Goal: Information Seeking & Learning: Learn about a topic

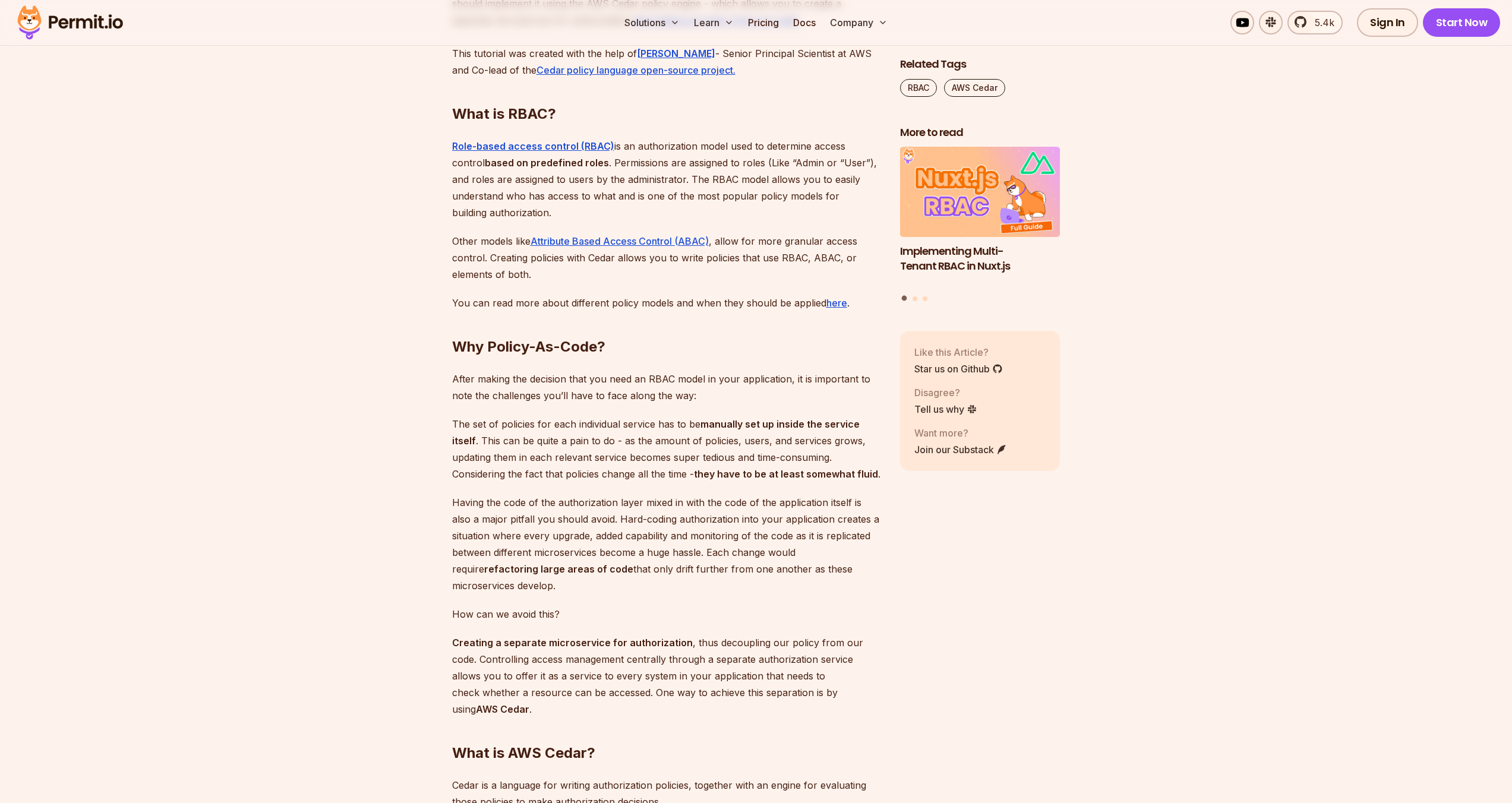
scroll to position [1050, 0]
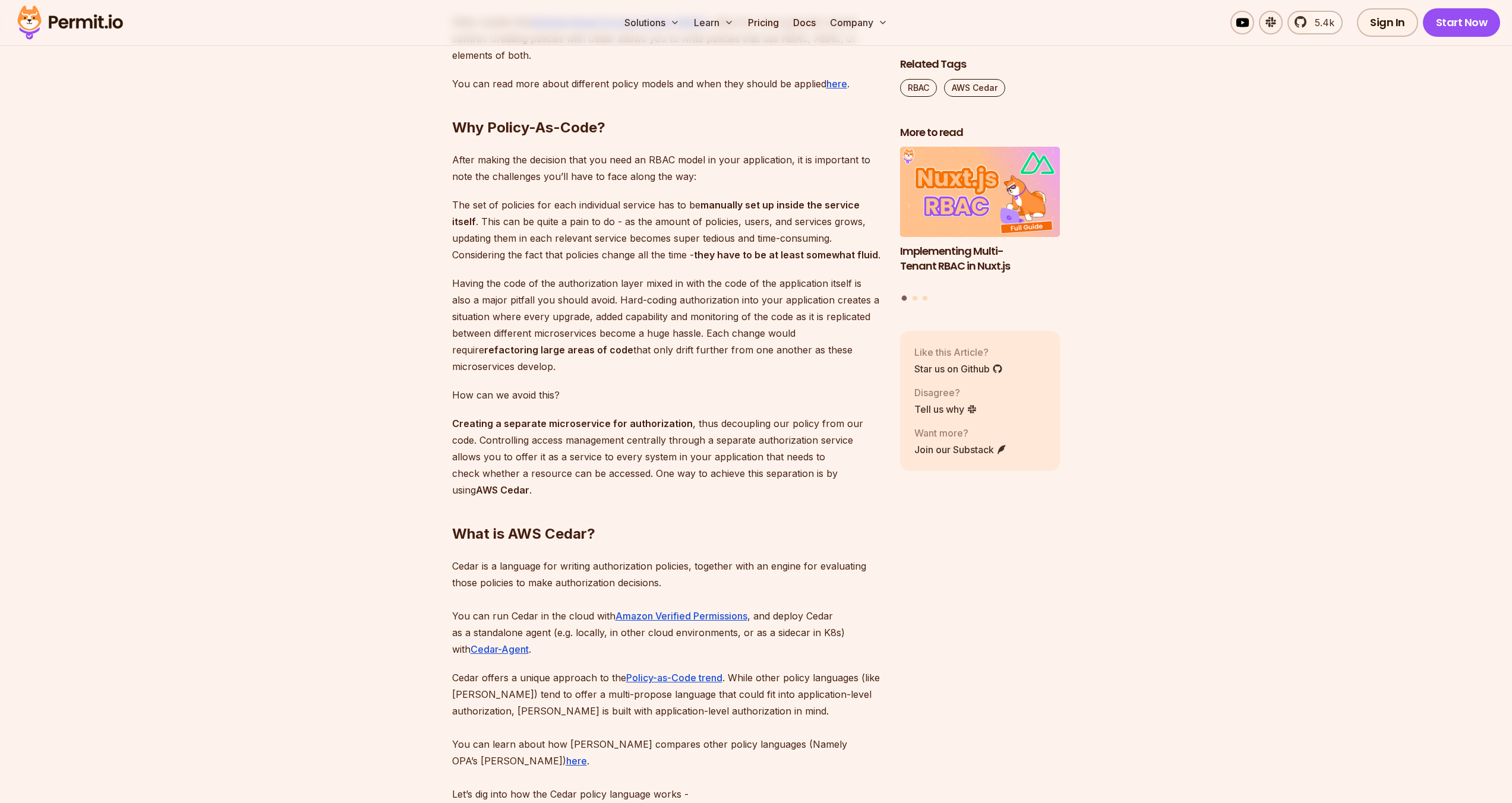
drag, startPoint x: 711, startPoint y: 268, endPoint x: 711, endPoint y: 191, distance: 77.0
drag, startPoint x: 712, startPoint y: 190, endPoint x: 707, endPoint y: 269, distance: 79.2
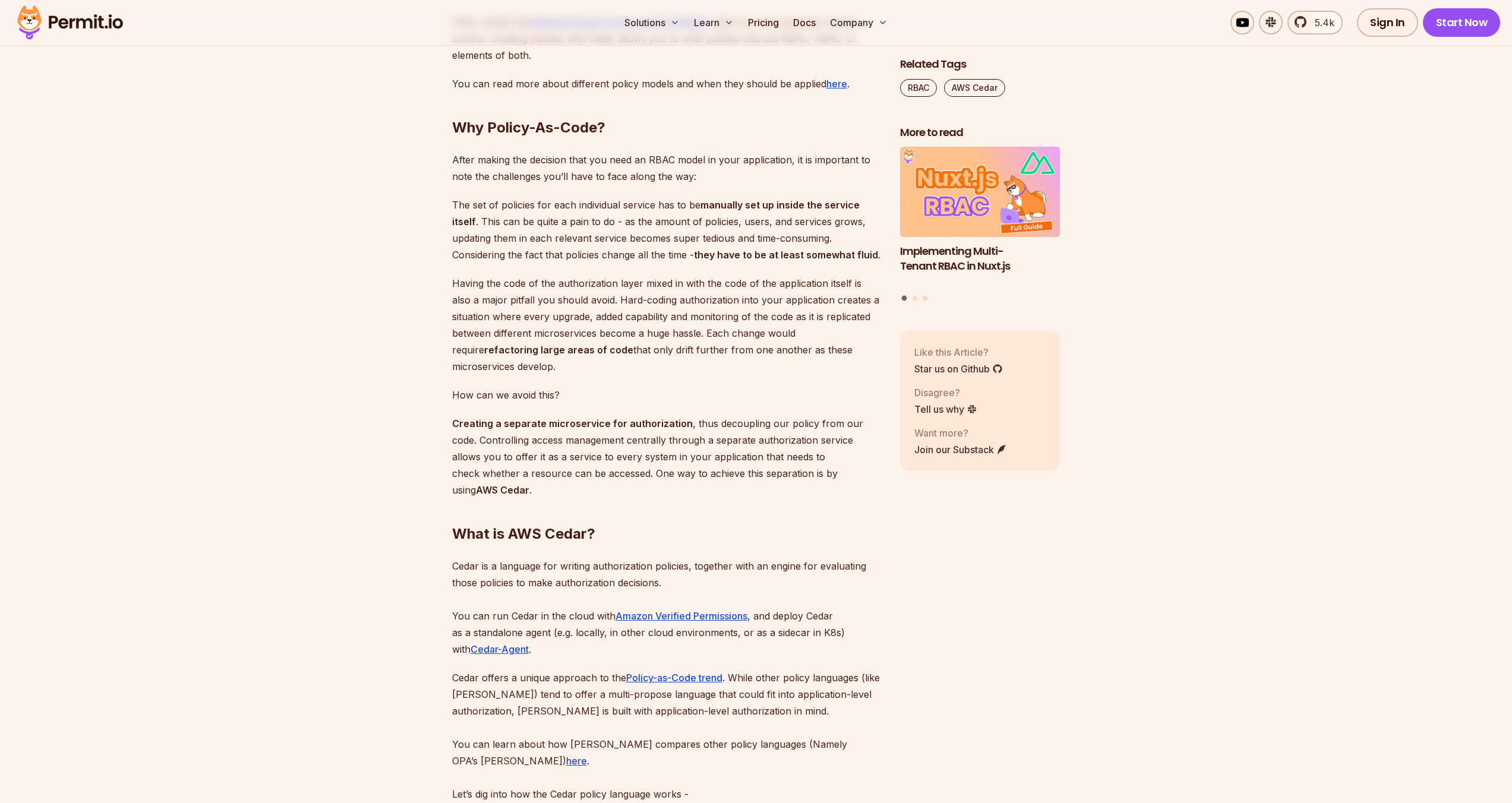
click at [707, 263] on p "The set of policies for each individual service has to be manually set up insid…" at bounding box center [667, 229] width 429 height 67
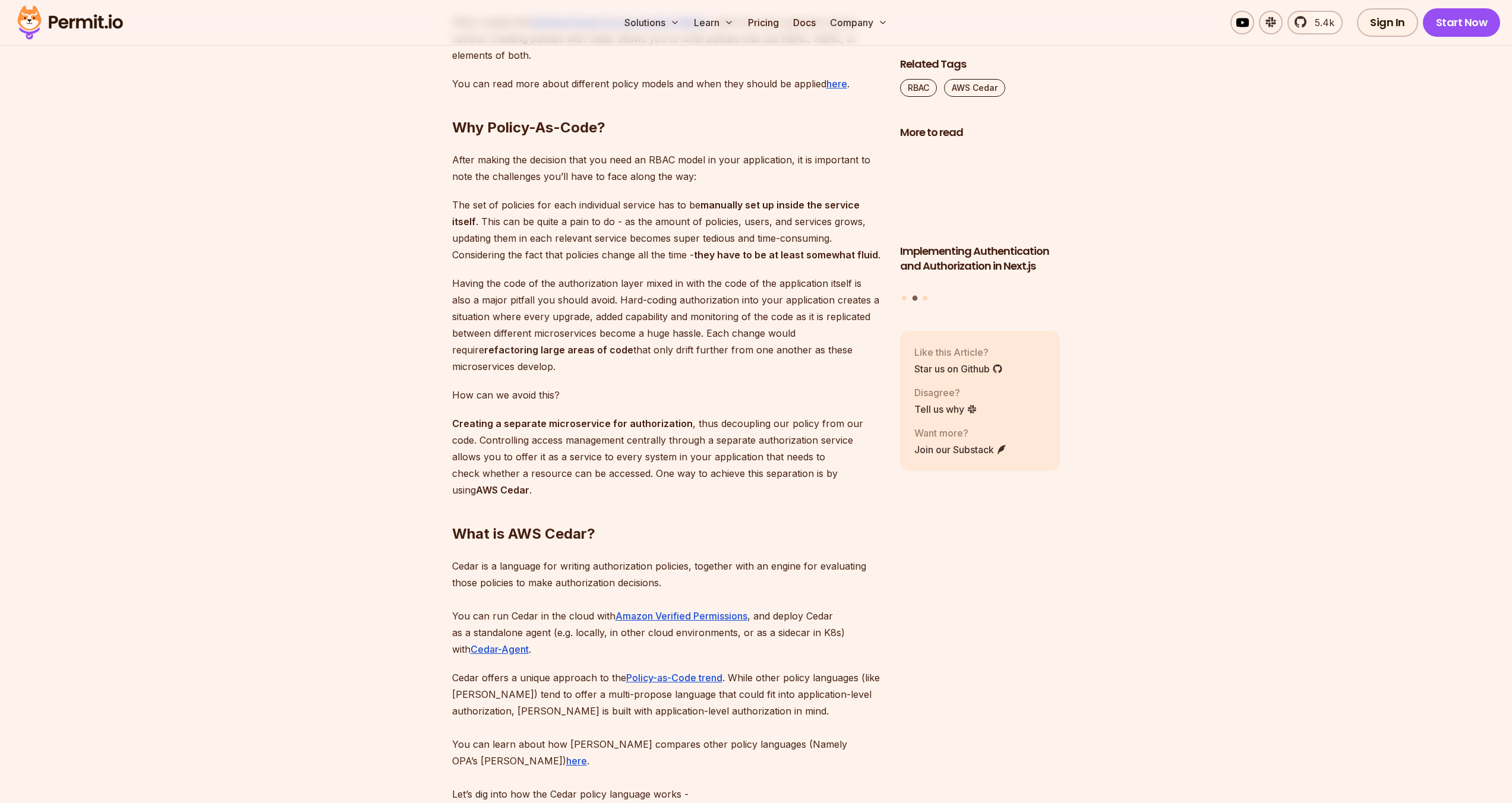
drag, startPoint x: 706, startPoint y: 268, endPoint x: 715, endPoint y: 194, distance: 74.5
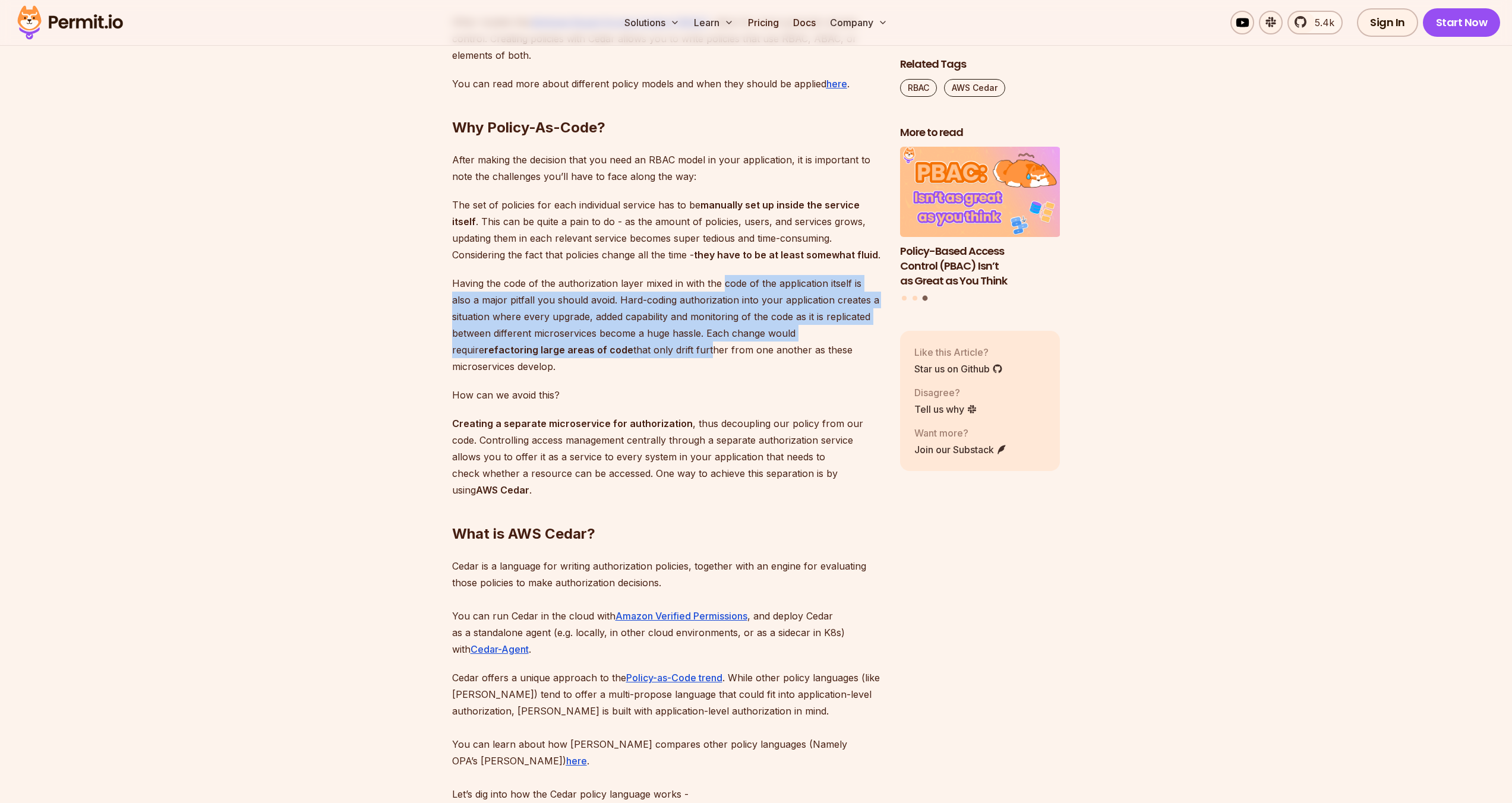
drag, startPoint x: 721, startPoint y: 293, endPoint x: 704, endPoint y: 370, distance: 78.9
click at [704, 370] on p "Having the code of the authorization layer mixed in with the code of the applic…" at bounding box center [667, 325] width 429 height 99
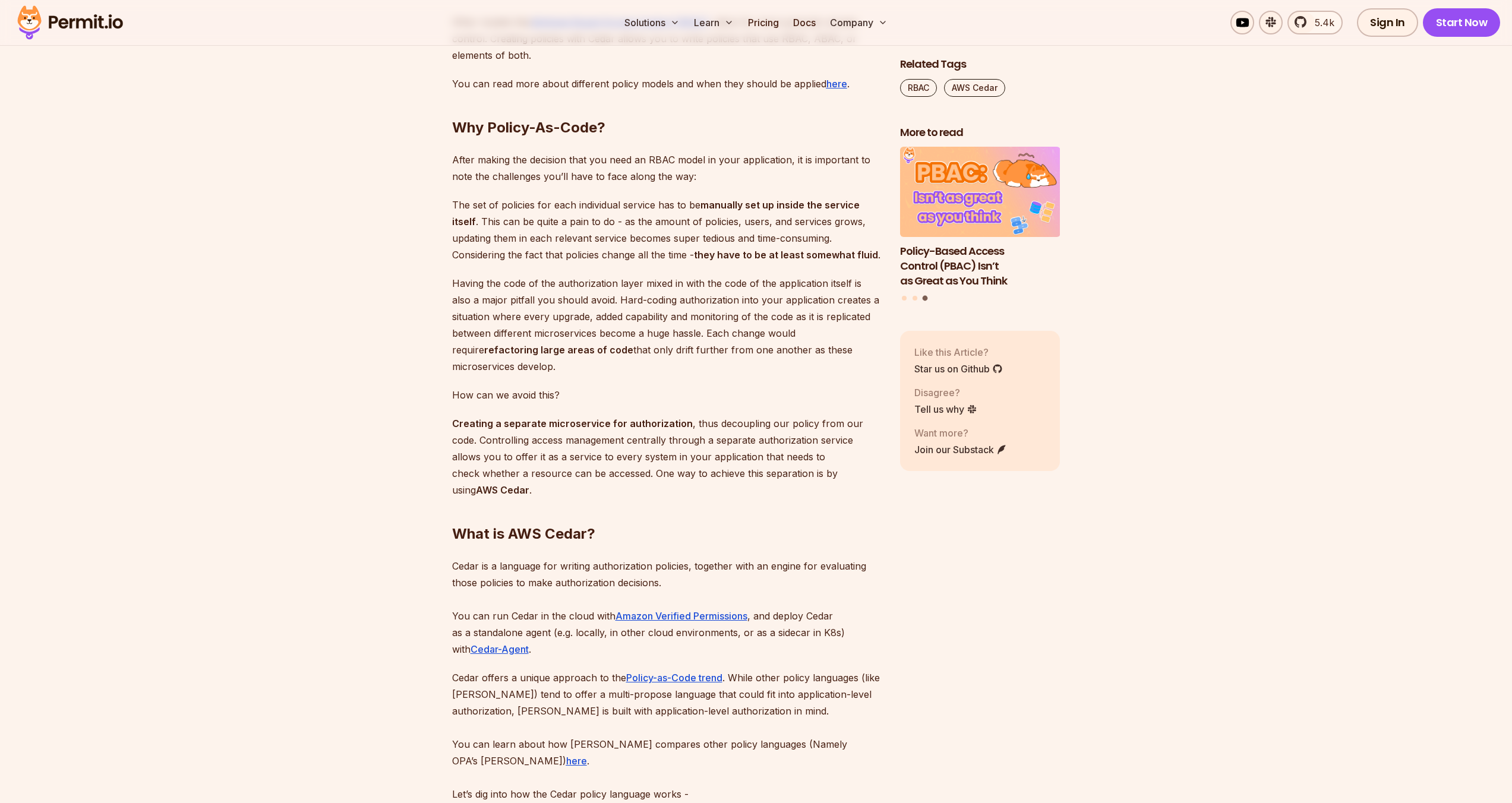
click at [703, 372] on p "Having the code of the authorization layer mixed in with the code of the applic…" at bounding box center [667, 325] width 429 height 99
drag, startPoint x: 696, startPoint y: 381, endPoint x: 668, endPoint y: 288, distance: 97.1
click at [589, 375] on p "Having the code of the authorization layer mixed in with the code of the applic…" at bounding box center [667, 325] width 429 height 99
drag, startPoint x: 588, startPoint y: 377, endPoint x: 591, endPoint y: 286, distance: 91.0
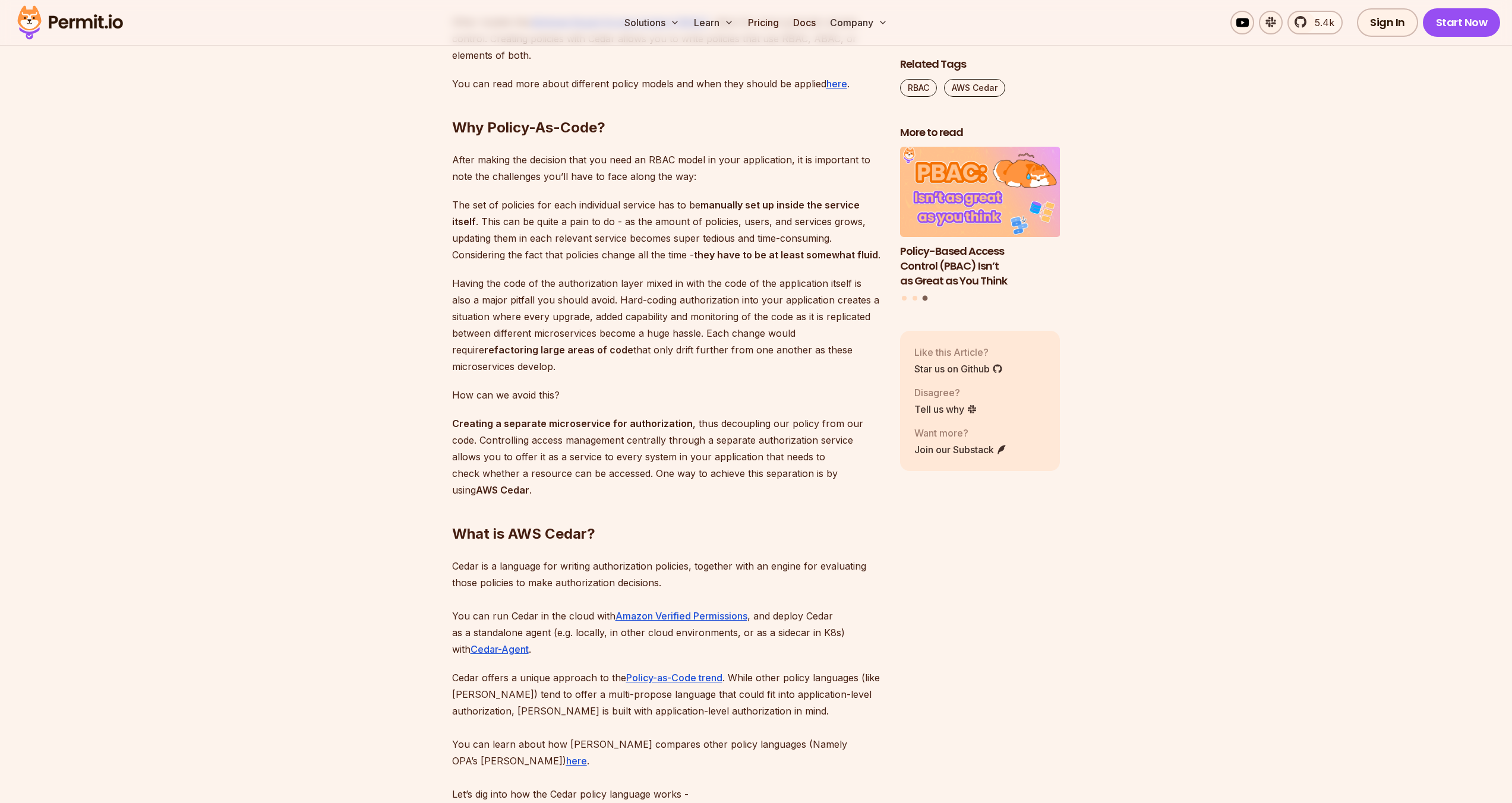
click at [578, 375] on p "Having the code of the authorization layer mixed in with the code of the applic…" at bounding box center [667, 325] width 429 height 99
drag, startPoint x: 578, startPoint y: 386, endPoint x: 578, endPoint y: 287, distance: 99.0
click at [591, 375] on p "Having the code of the authorization layer mixed in with the code of the applic…" at bounding box center [667, 325] width 429 height 99
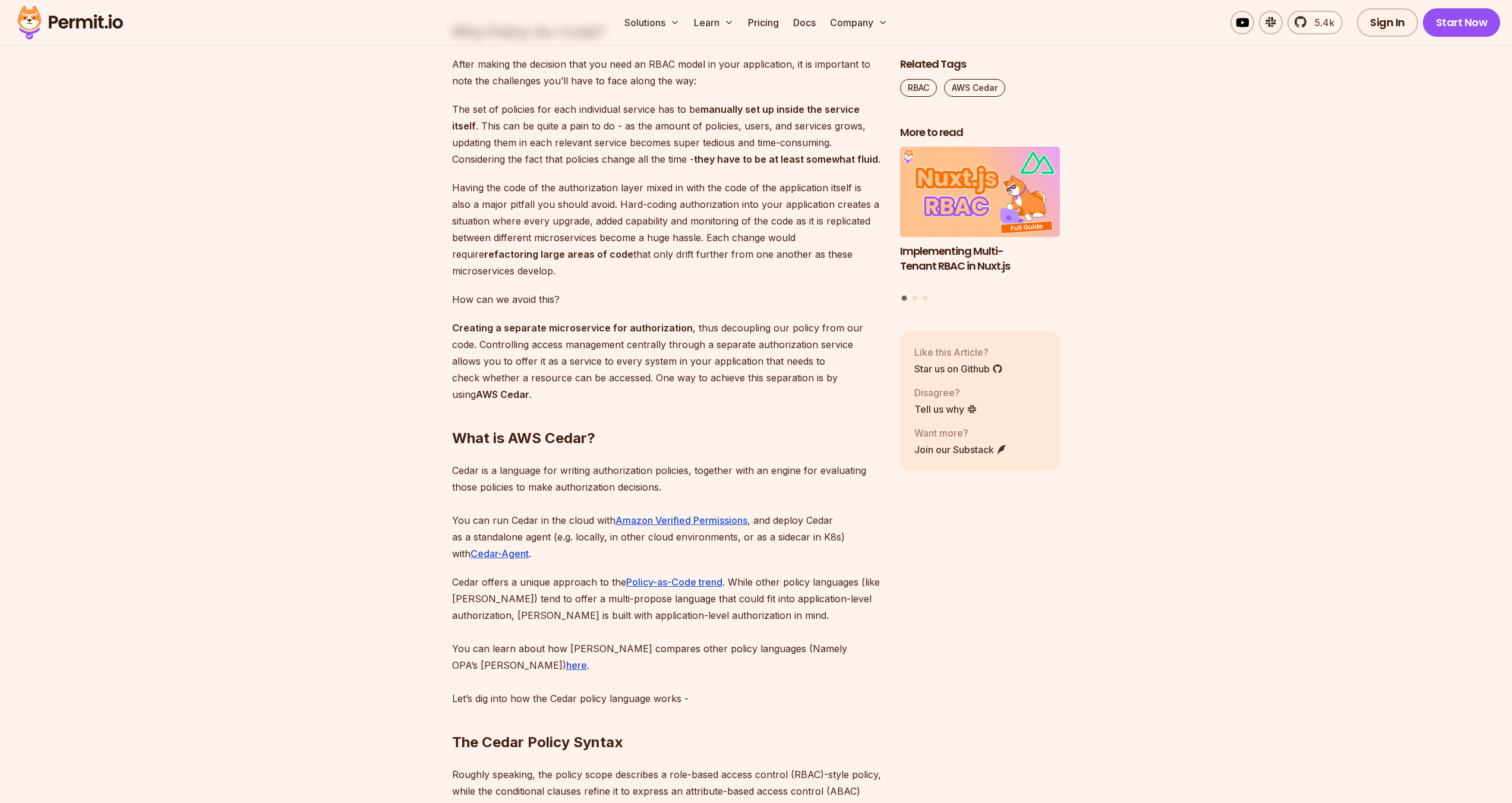
scroll to position [1153, 0]
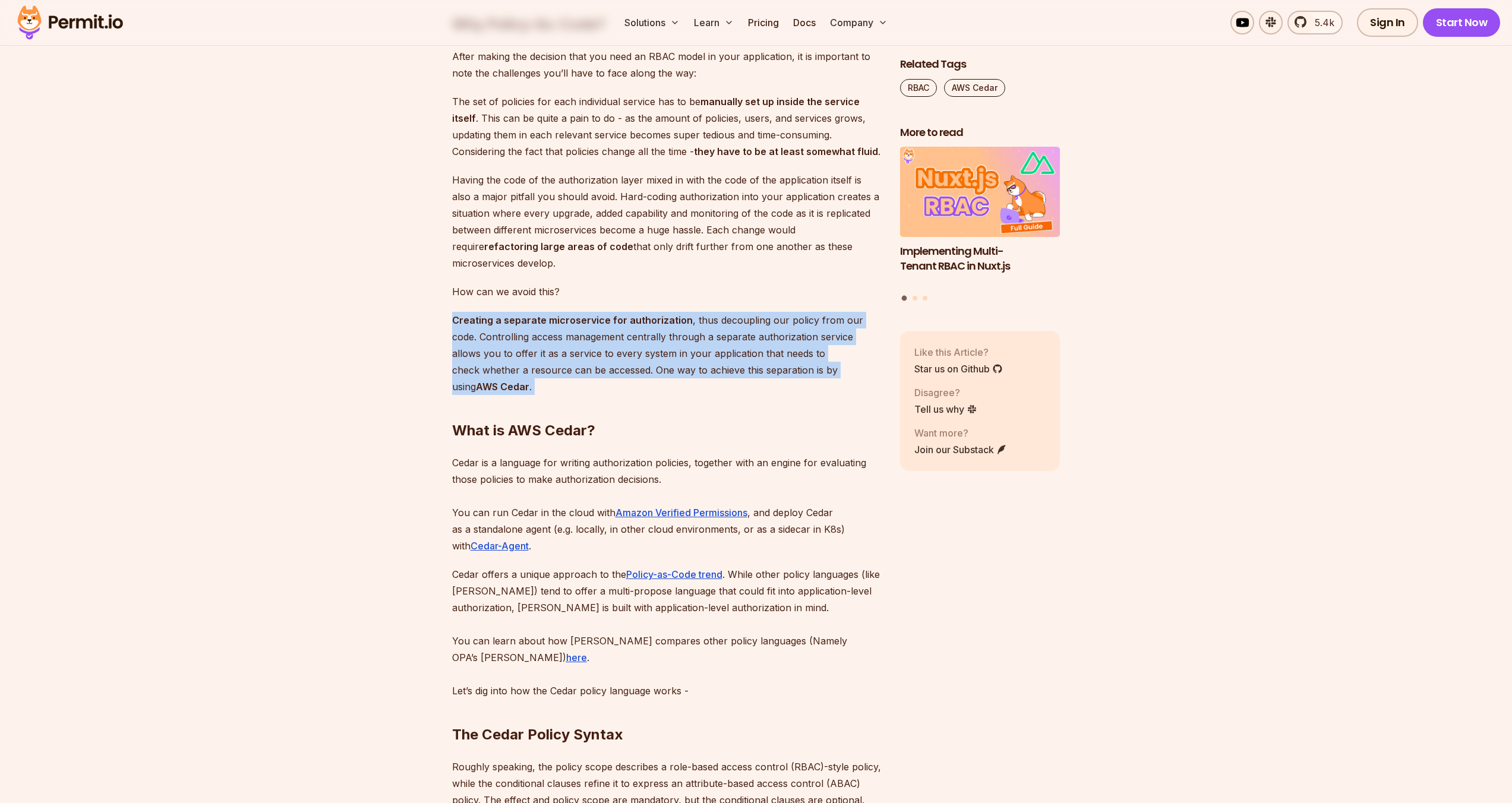
drag, startPoint x: 582, startPoint y: 372, endPoint x: 588, endPoint y: 314, distance: 58.3
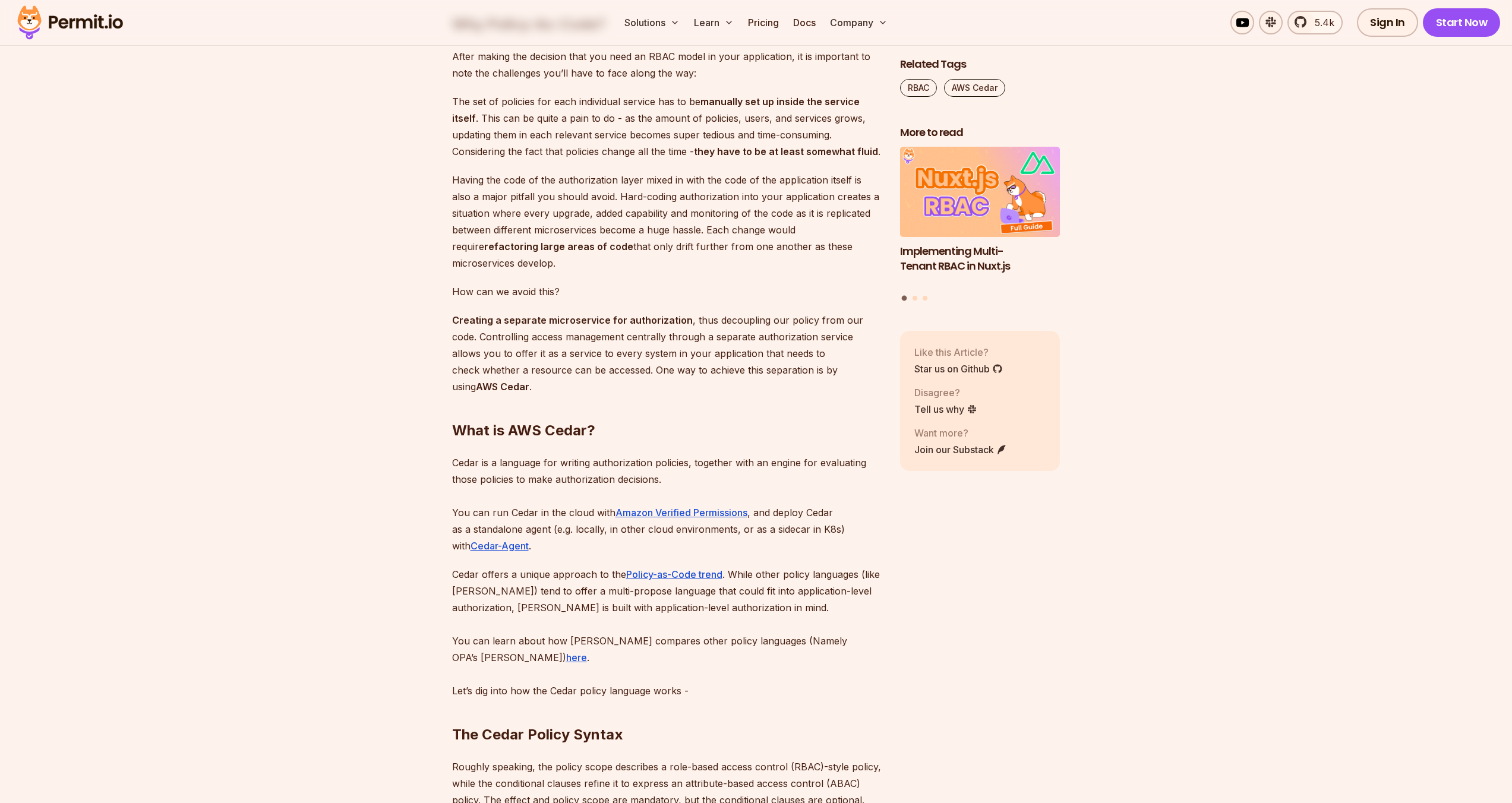
click at [588, 300] on p "How can we avoid this?" at bounding box center [667, 292] width 429 height 17
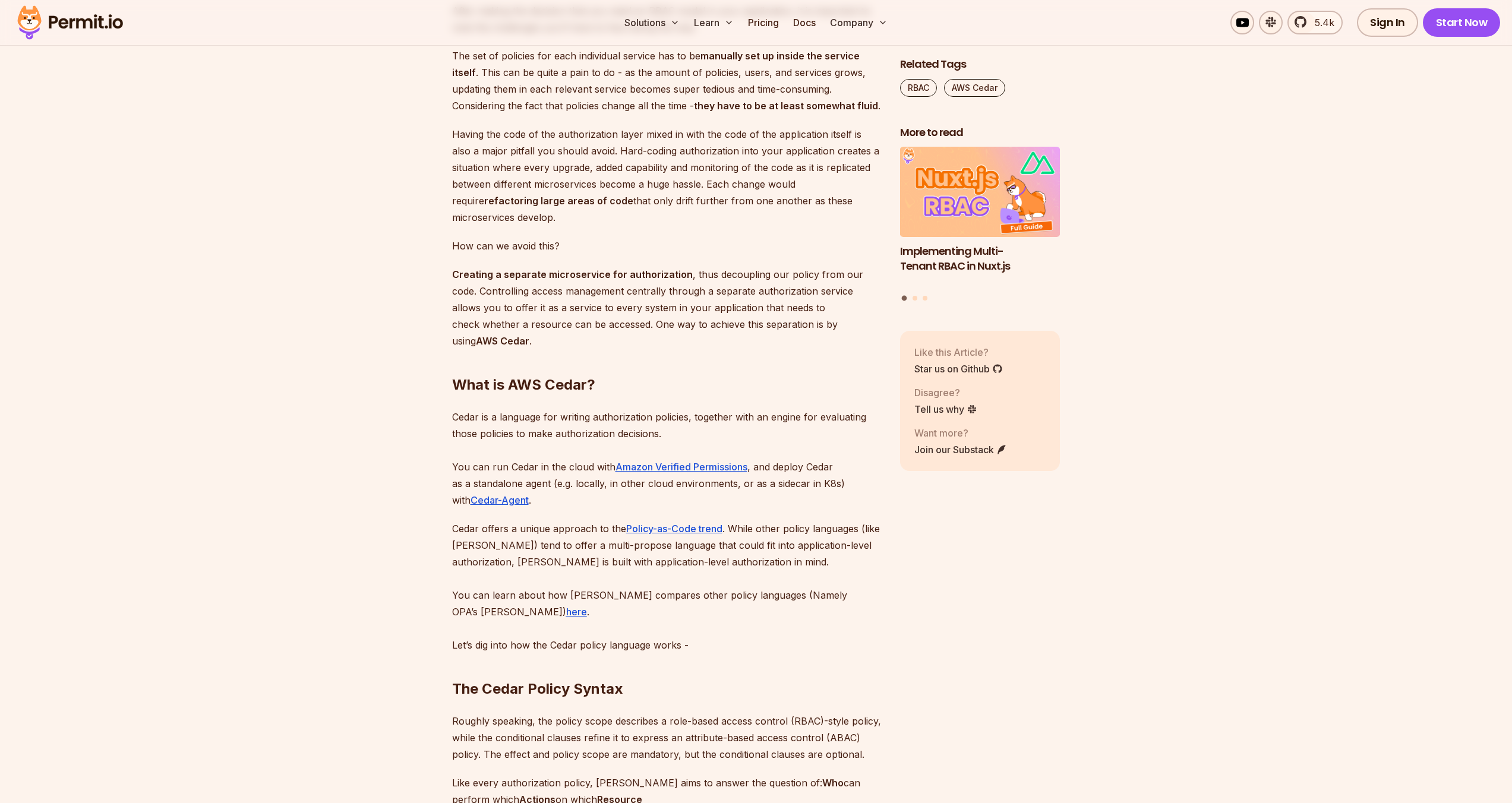
scroll to position [1207, 0]
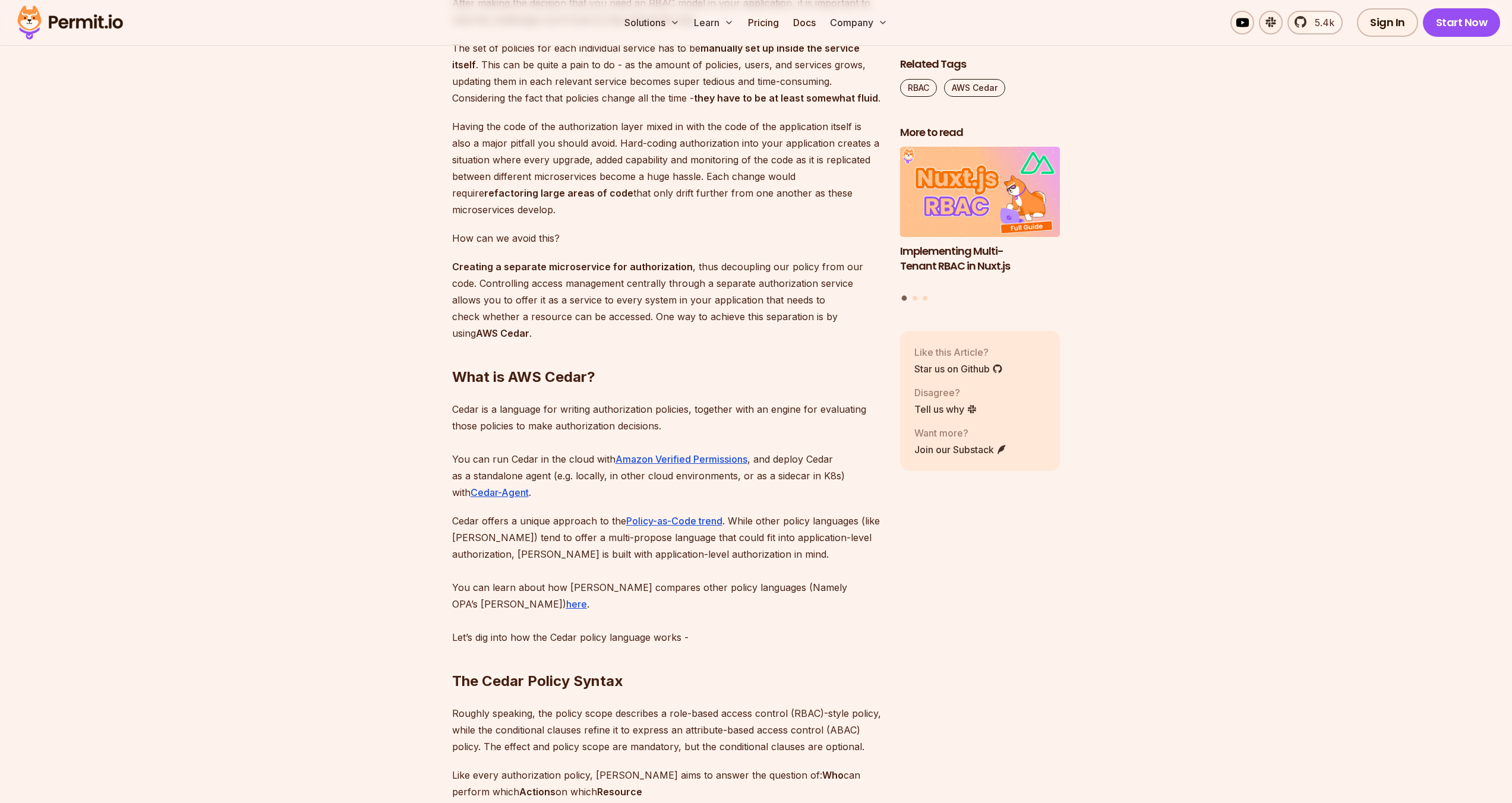
drag, startPoint x: 715, startPoint y: 402, endPoint x: 713, endPoint y: 383, distance: 19.1
click at [712, 382] on h2 "What is AWS Cedar?" at bounding box center [667, 353] width 429 height 67
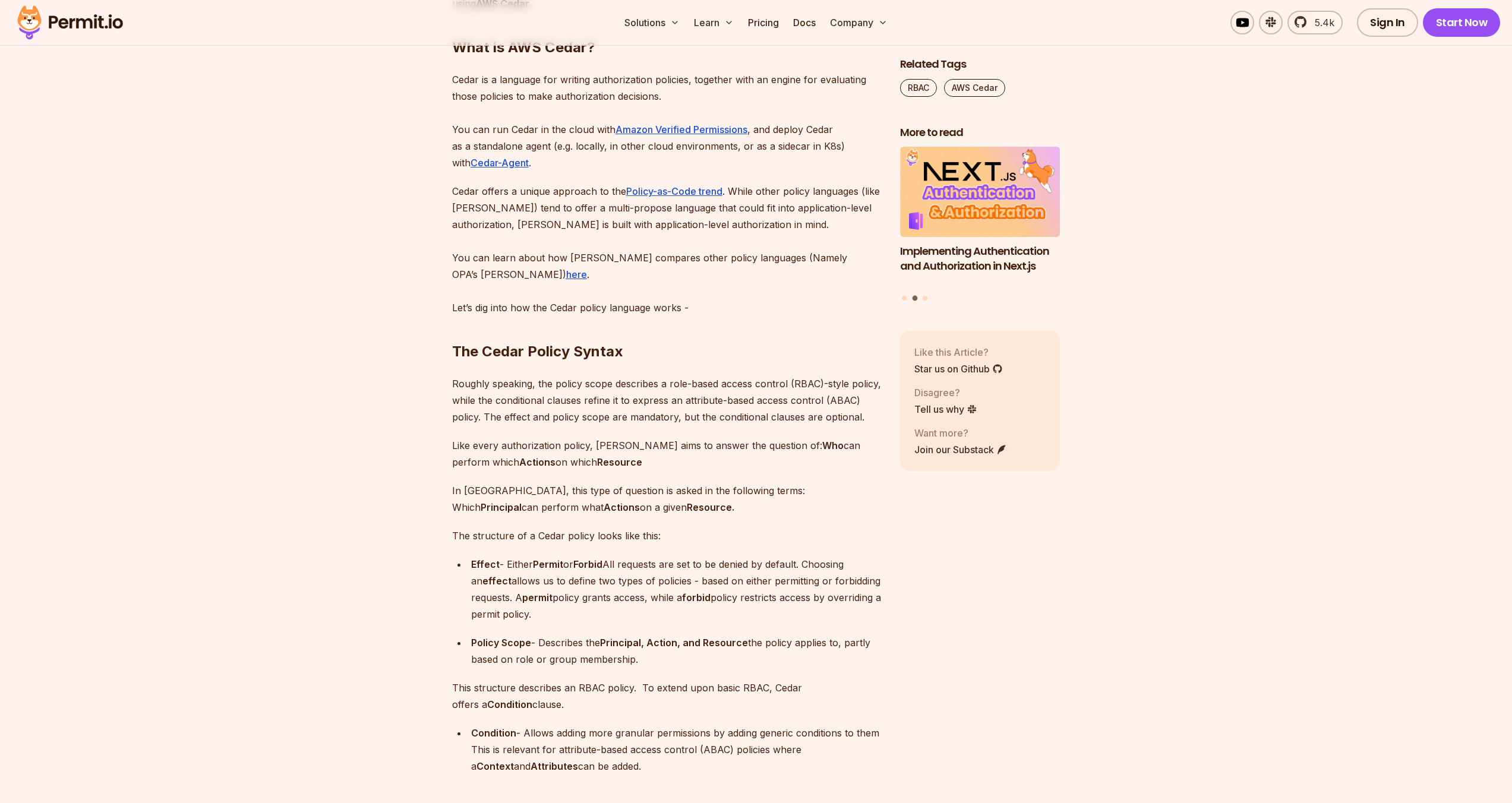
scroll to position [1544, 0]
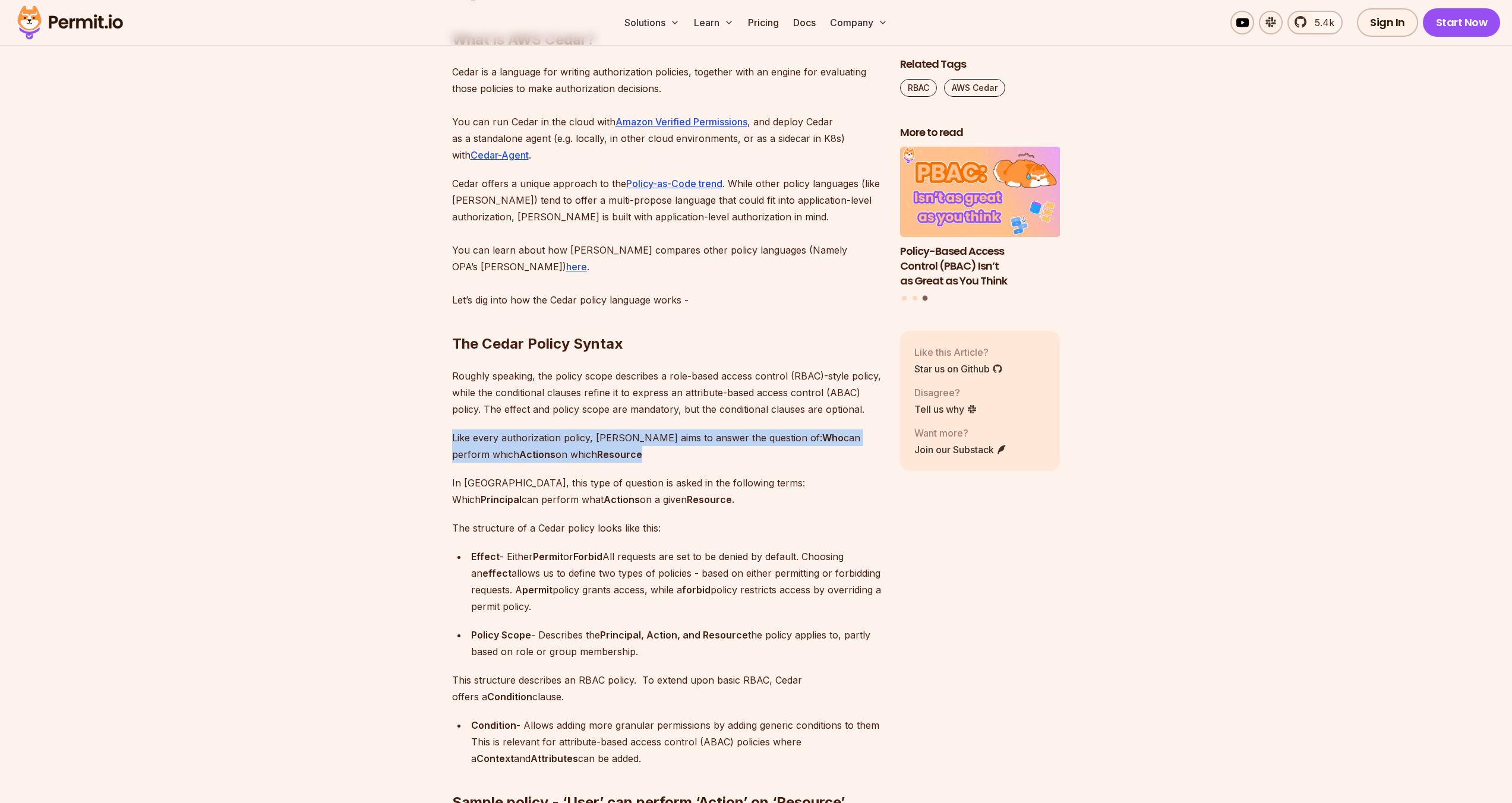
drag, startPoint x: 723, startPoint y: 444, endPoint x: 700, endPoint y: 408, distance: 42.7
click at [678, 432] on p "Like every authorization policy, [PERSON_NAME] aims to answer the question of: …" at bounding box center [667, 446] width 429 height 33
drag, startPoint x: 678, startPoint y: 439, endPoint x: 700, endPoint y: 403, distance: 42.2
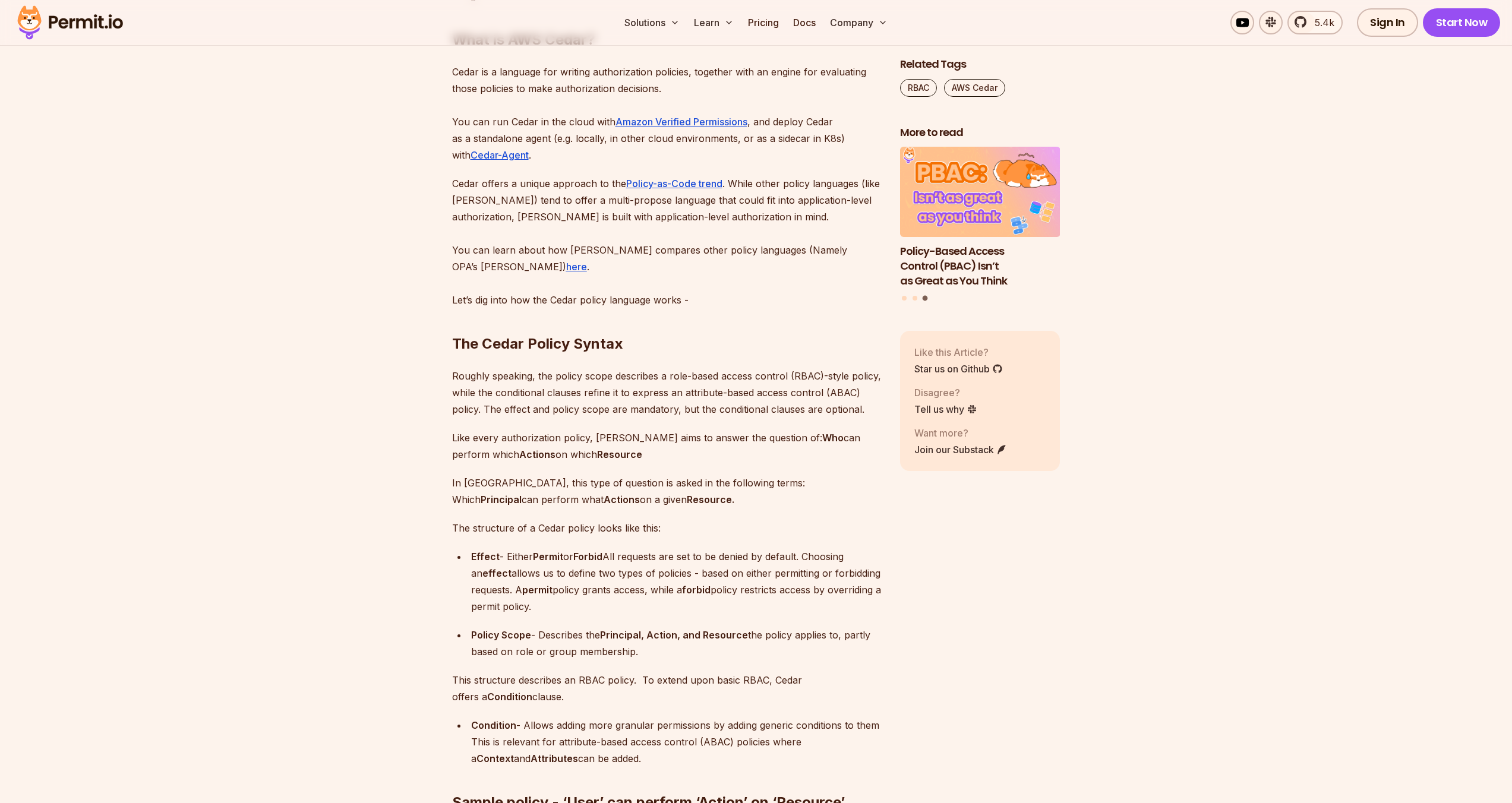
drag, startPoint x: 648, startPoint y: 461, endPoint x: 649, endPoint y: 446, distance: 15.0
click at [651, 441] on p "Like every authorization policy, [PERSON_NAME] aims to answer the question of: …" at bounding box center [667, 446] width 429 height 33
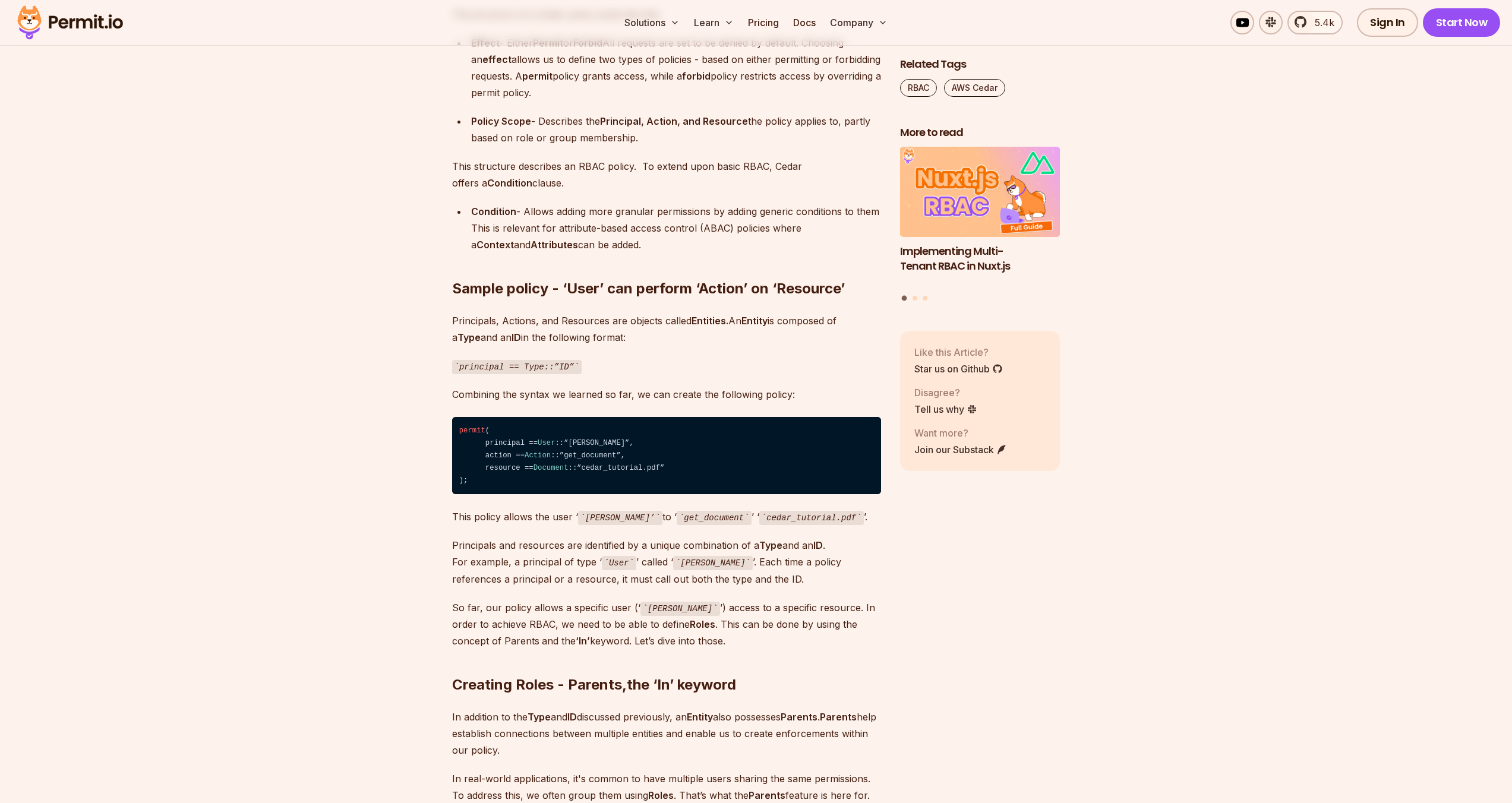
scroll to position [2087, 0]
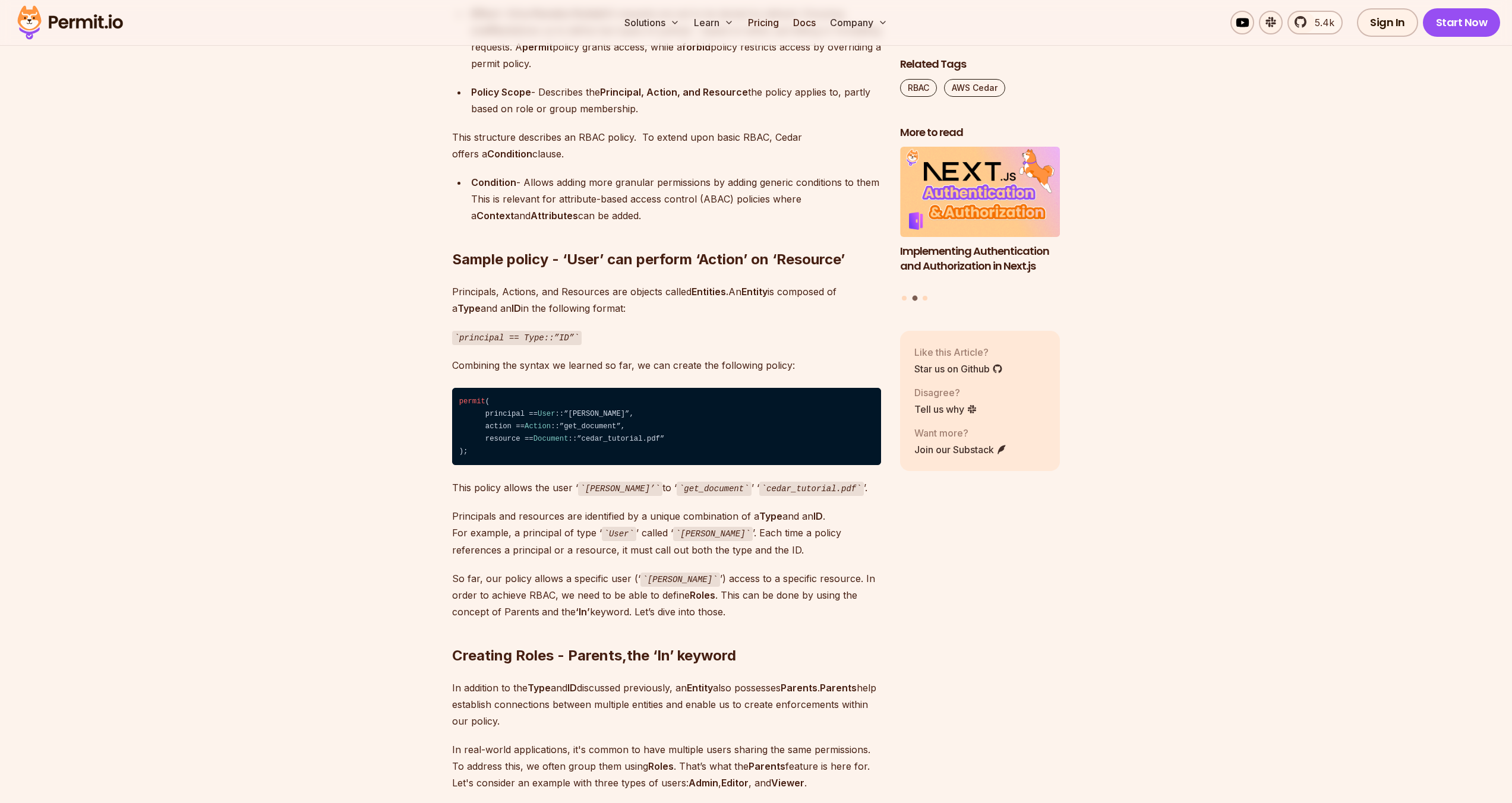
click at [578, 583] on p "So far, our policy allows a specific user (‘ [PERSON_NAME] ’) access to a speci…" at bounding box center [667, 596] width 429 height 50
